Goal: Task Accomplishment & Management: Complete application form

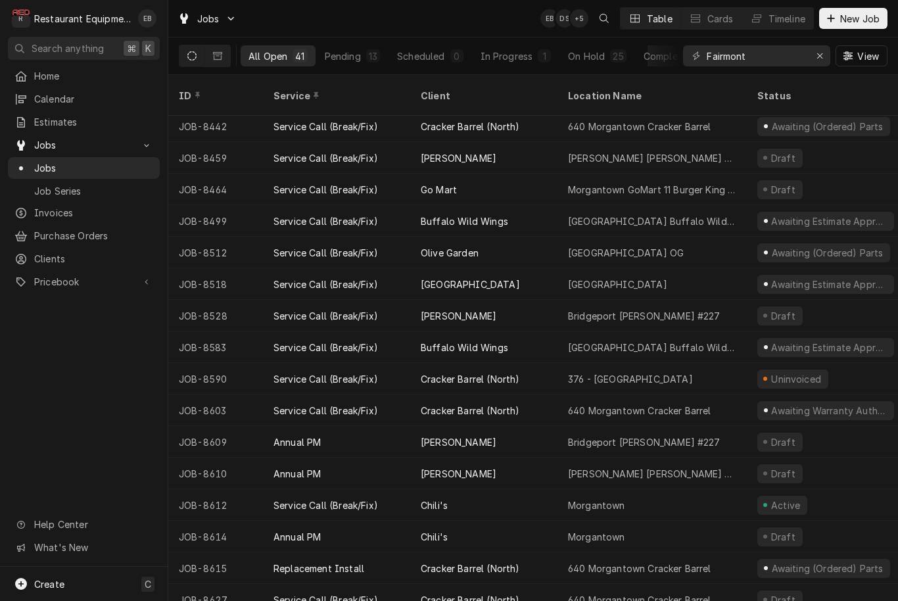
scroll to position [793, 0]
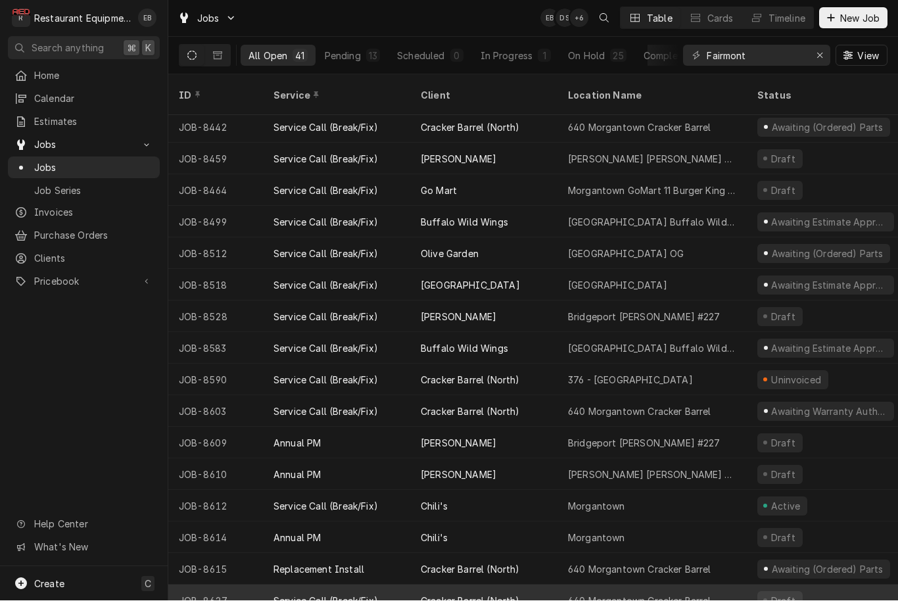
click at [824, 585] on div "Draft" at bounding box center [826, 601] width 158 height 32
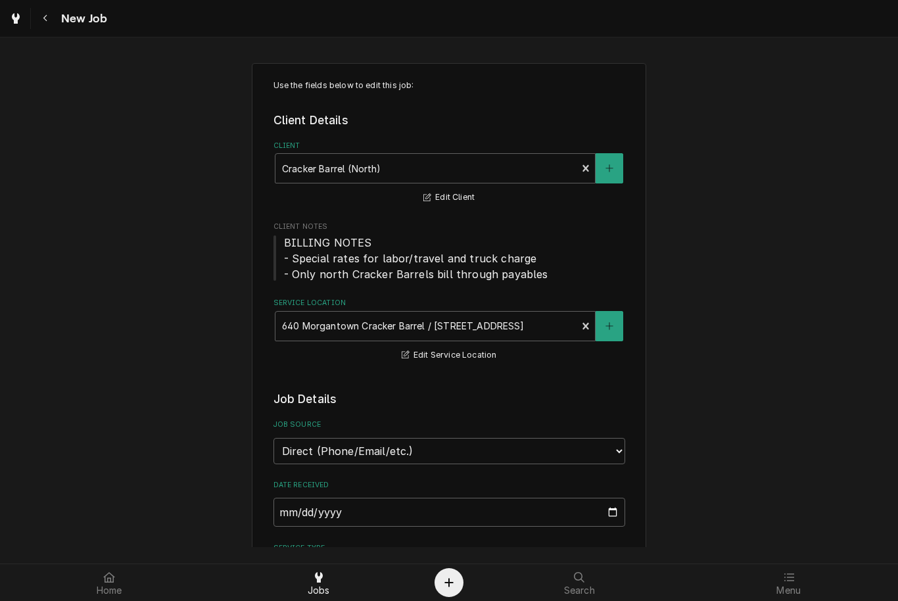
type textarea "x"
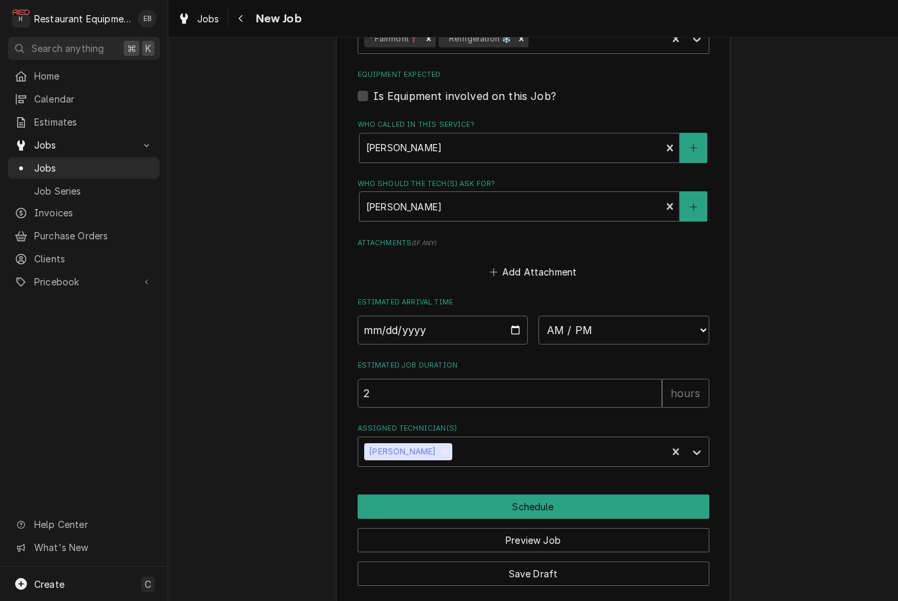
scroll to position [987, 0]
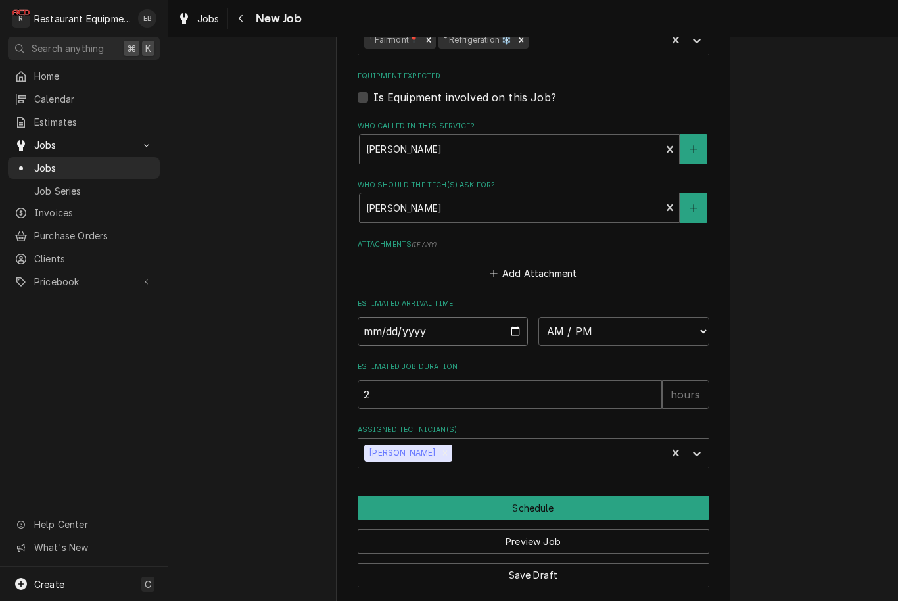
type input "2025-08-20"
click at [479, 318] on input "2025-08-20" at bounding box center [443, 331] width 171 height 29
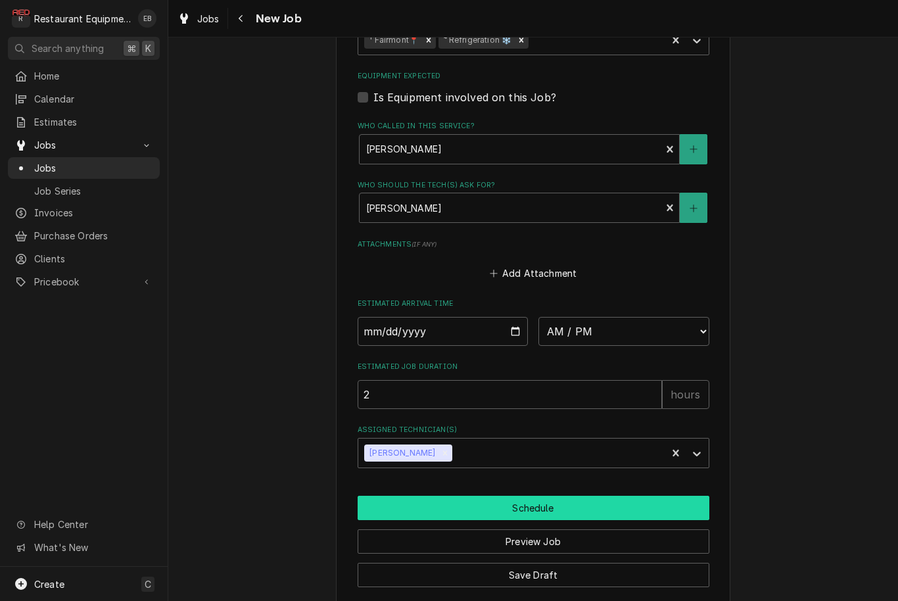
click at [604, 498] on button "Schedule" at bounding box center [534, 508] width 352 height 24
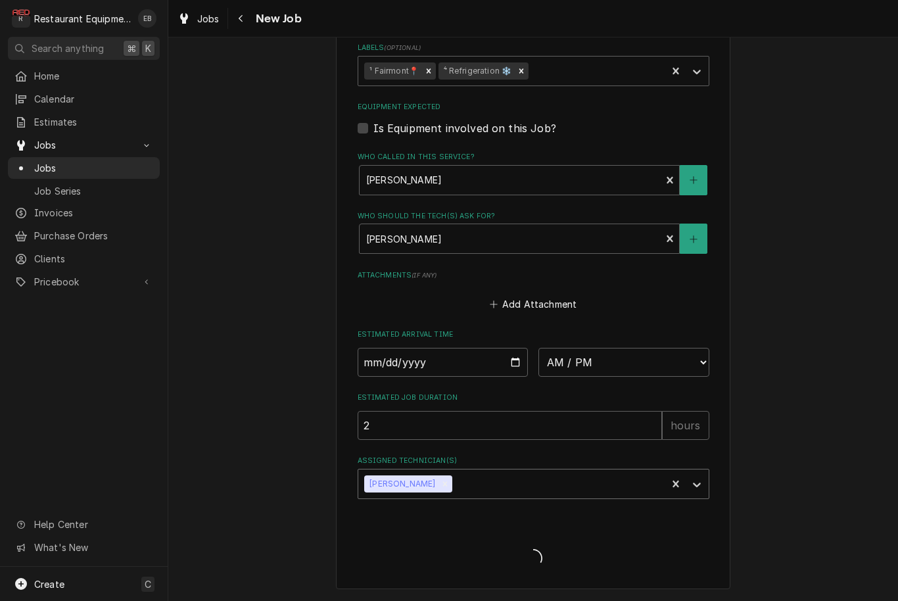
scroll to position [940, 0]
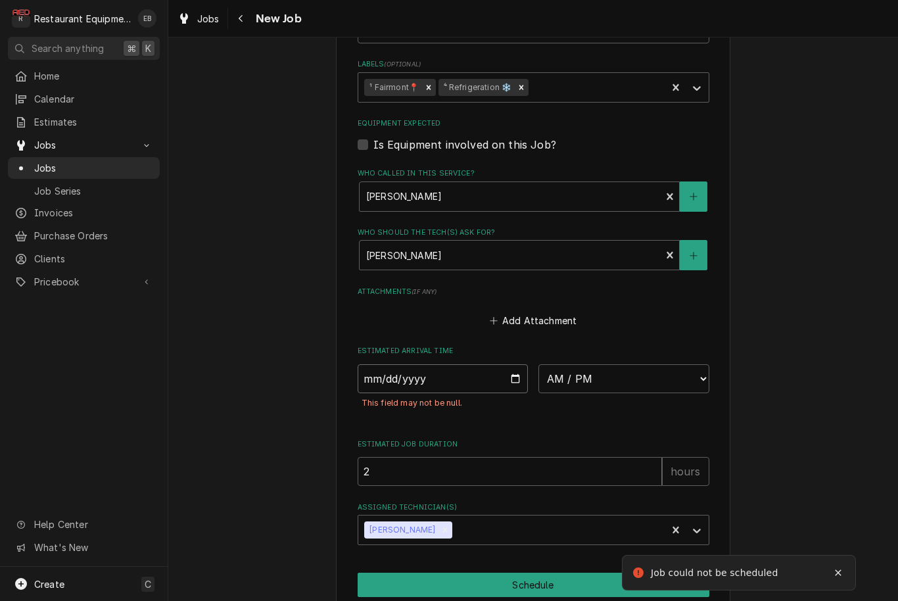
click at [496, 364] on input "2025-08-20" at bounding box center [443, 378] width 171 height 29
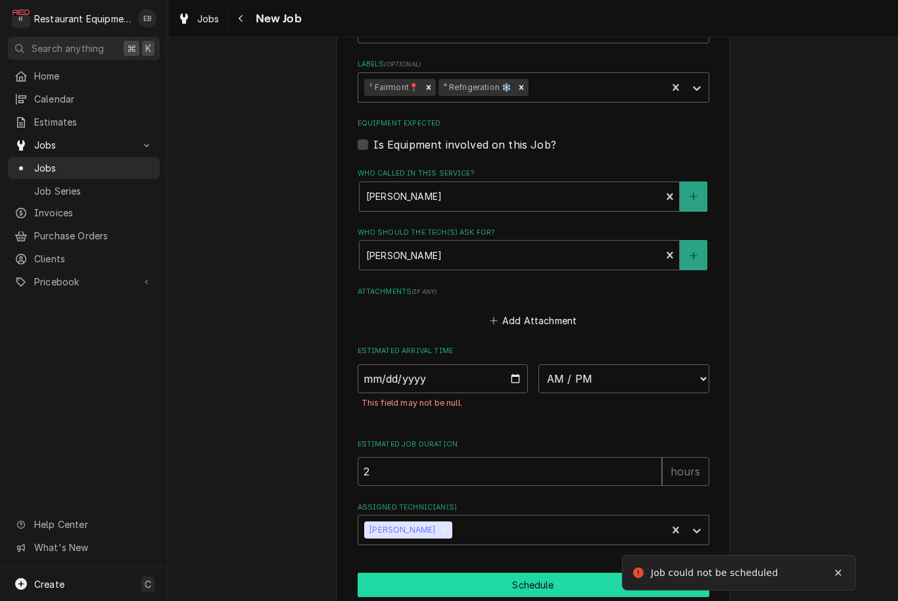
click at [510, 573] on button "Schedule" at bounding box center [534, 585] width 352 height 24
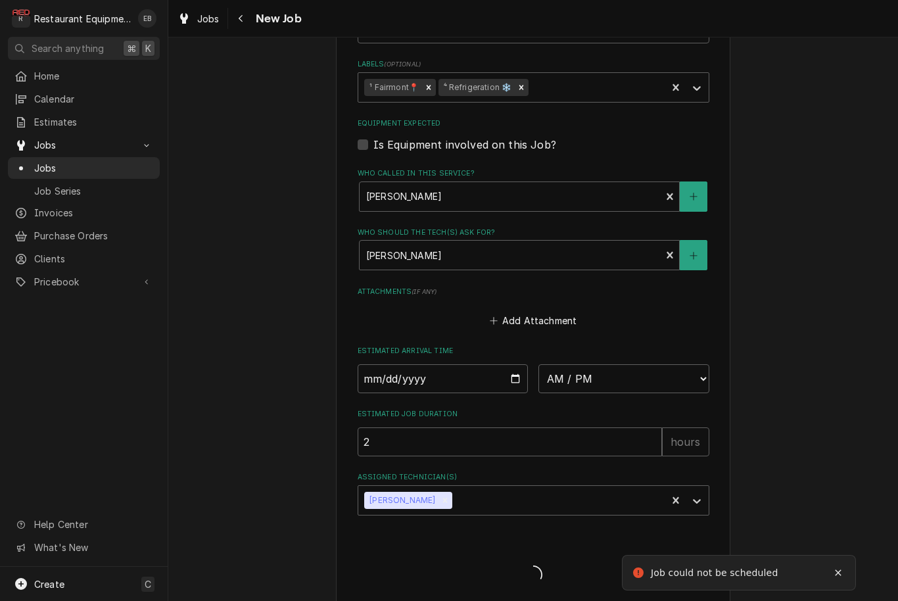
type textarea "x"
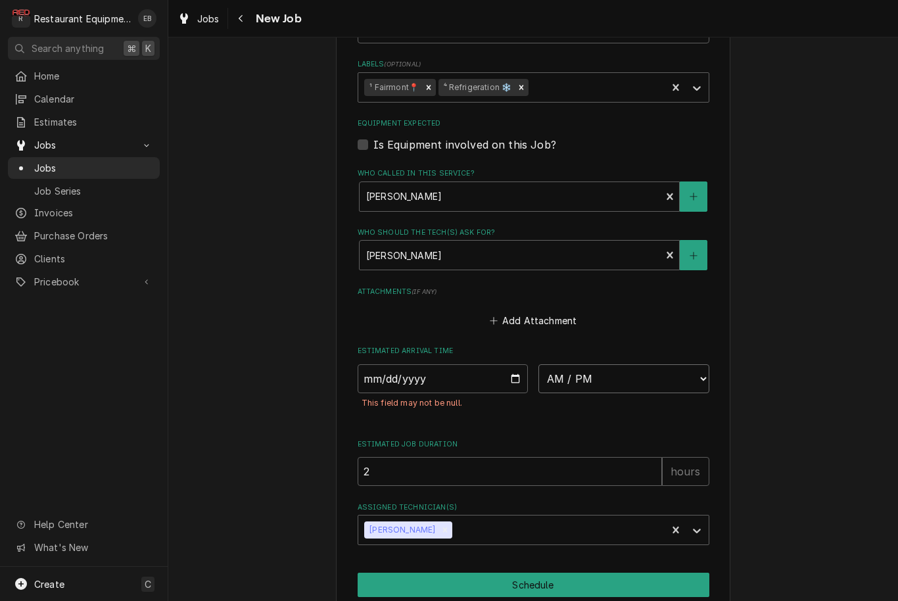
select select "12:30:00"
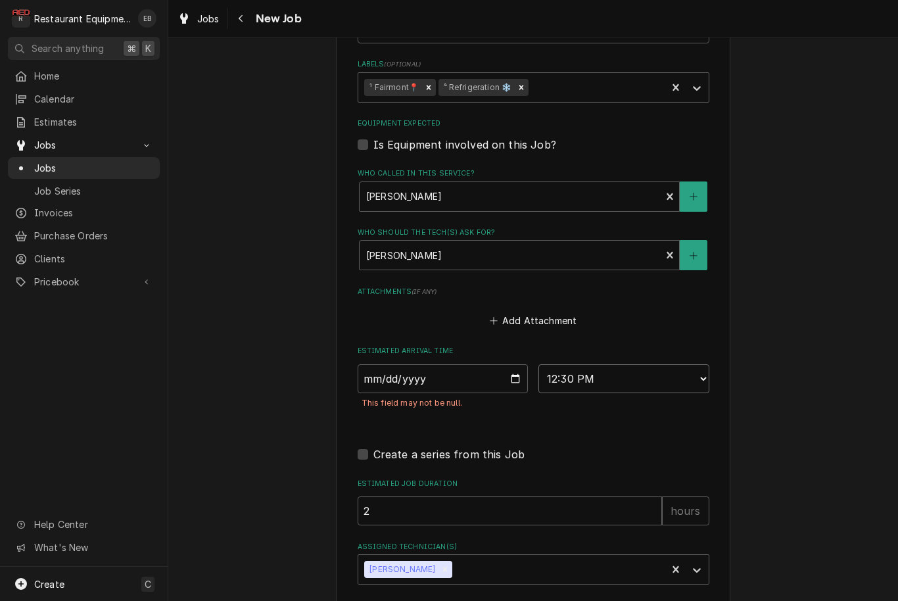
type textarea "x"
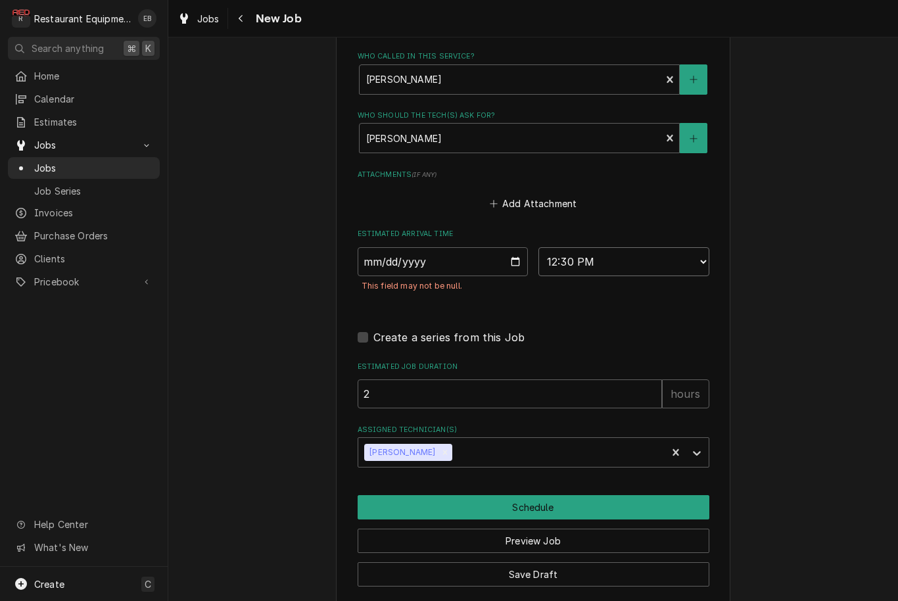
scroll to position [1056, 0]
select select "12:45:00"
click at [534, 499] on button "Schedule" at bounding box center [534, 508] width 352 height 24
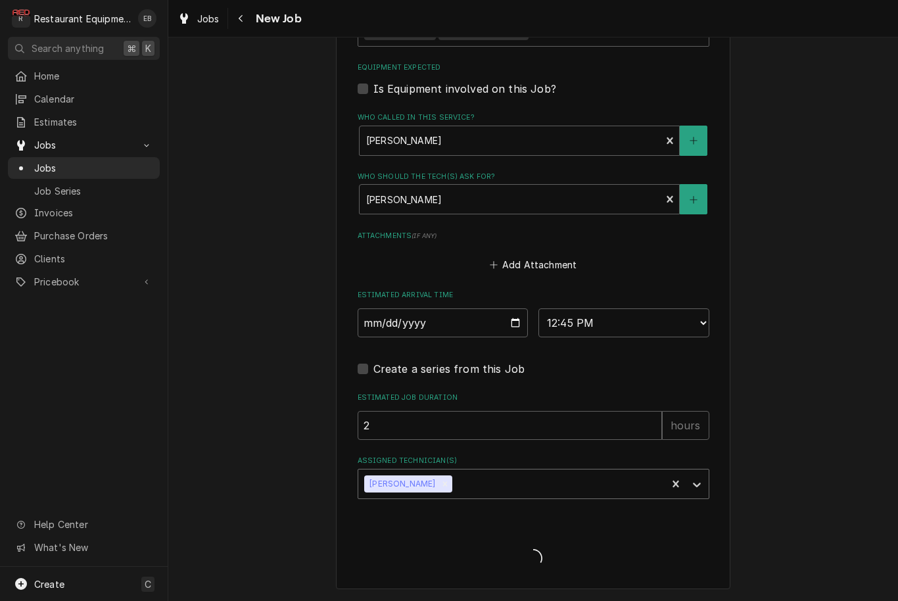
scroll to position [979, 0]
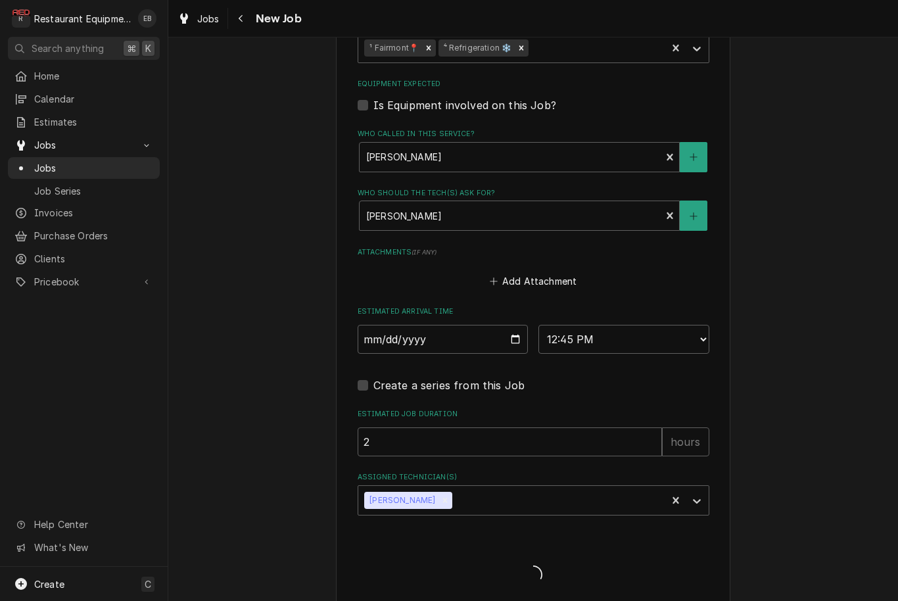
type textarea "x"
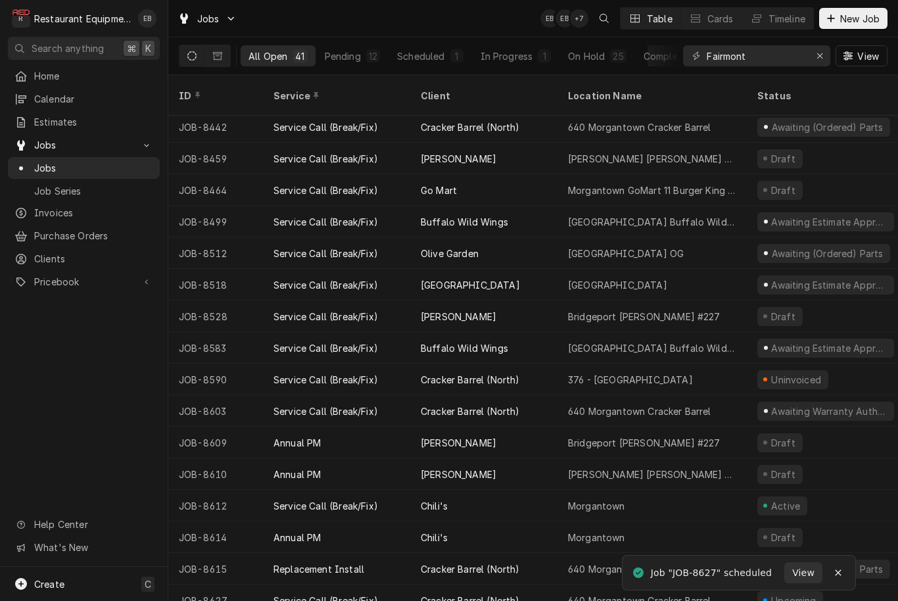
scroll to position [793, 0]
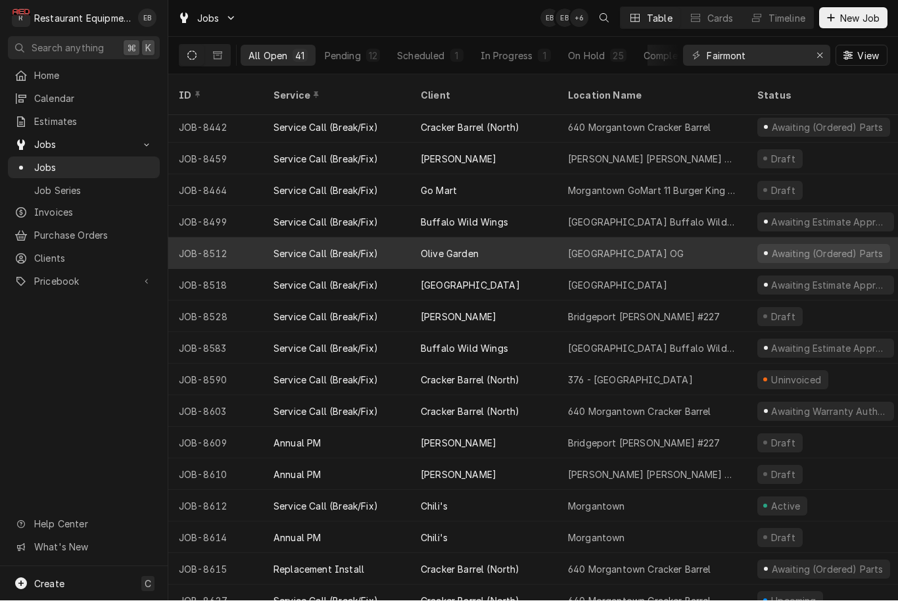
click at [516, 238] on div "Olive Garden" at bounding box center [483, 254] width 147 height 32
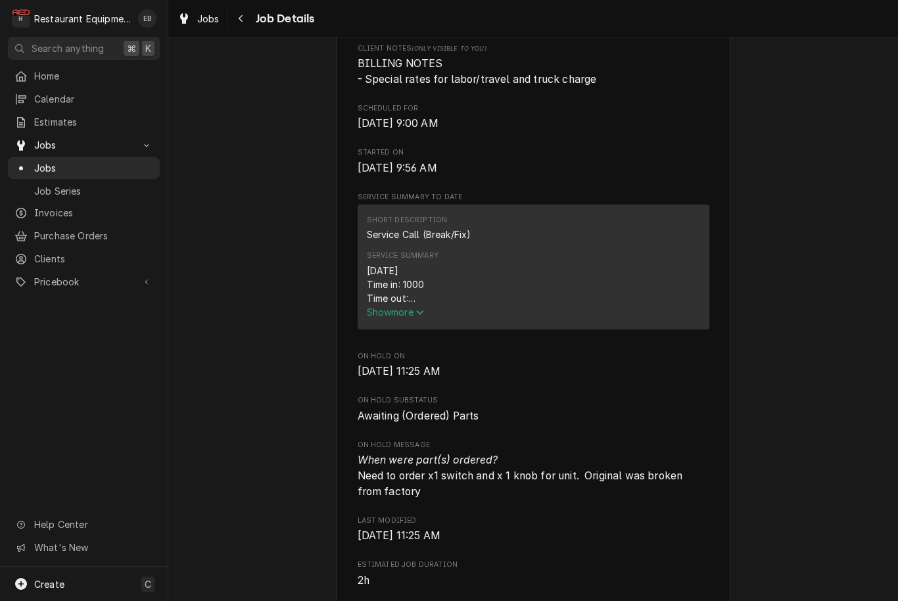
scroll to position [420, 0]
